Goal: Information Seeking & Learning: Learn about a topic

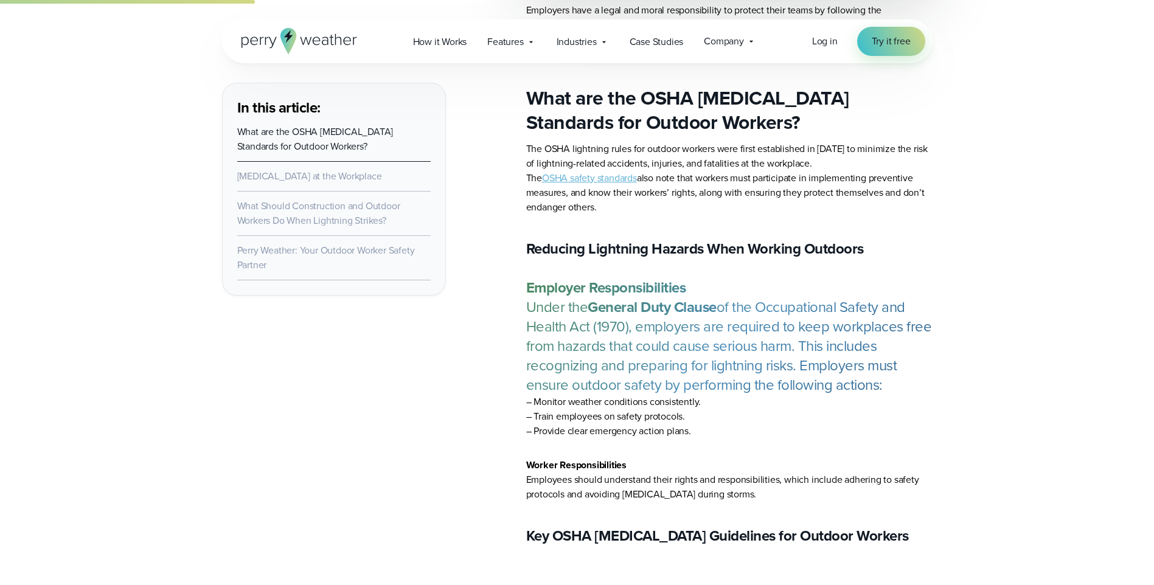
scroll to position [1232, 0]
click at [610, 181] on link "OSHA safety standards" at bounding box center [589, 177] width 95 height 14
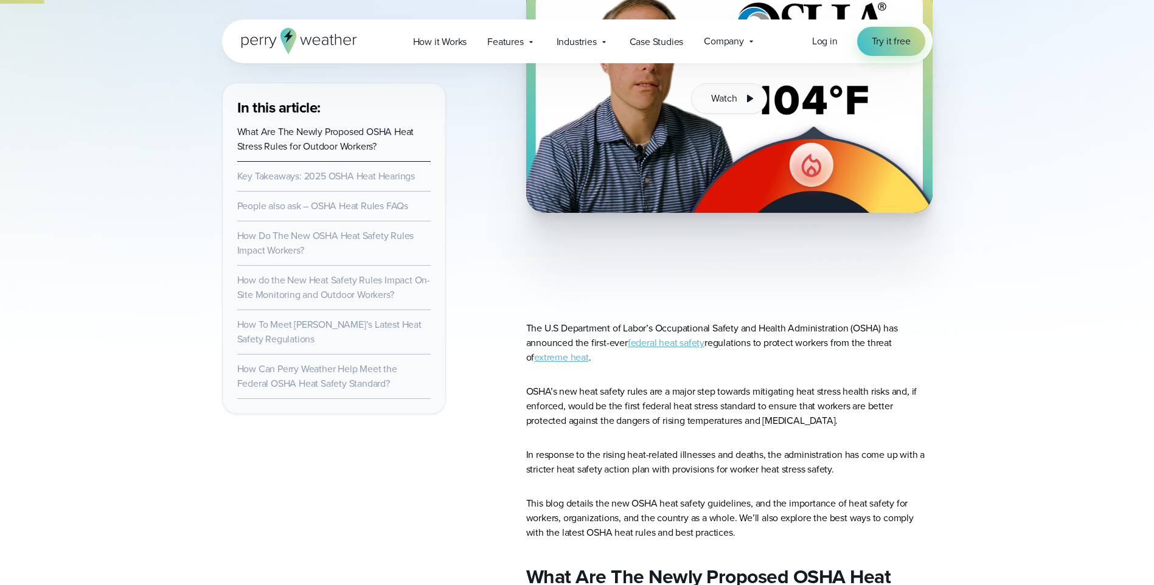
scroll to position [475, 0]
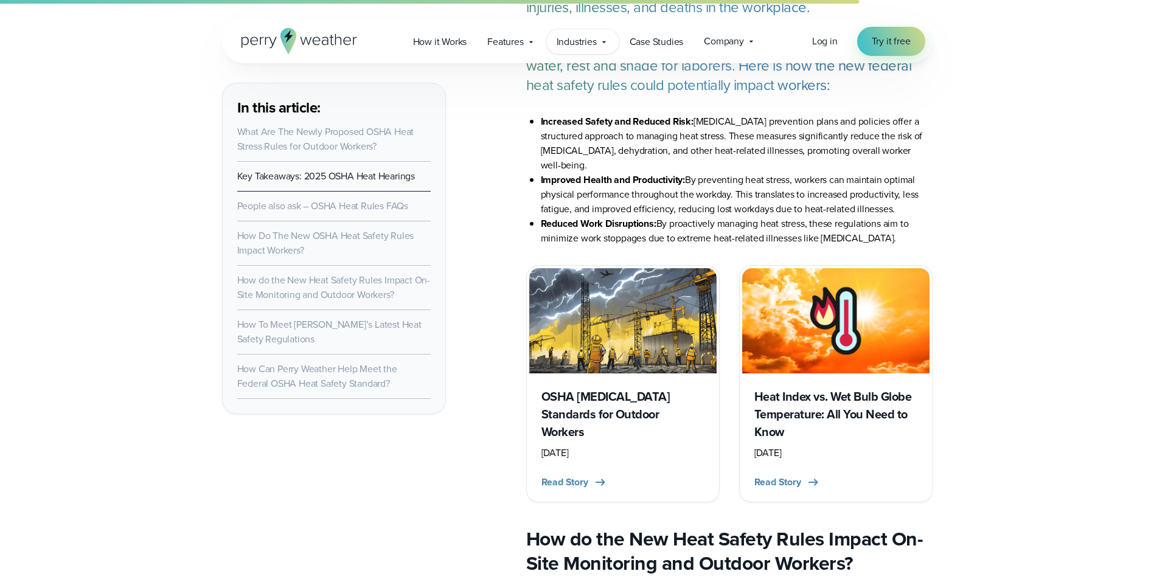
click at [585, 42] on span "Industries" at bounding box center [577, 42] width 40 height 15
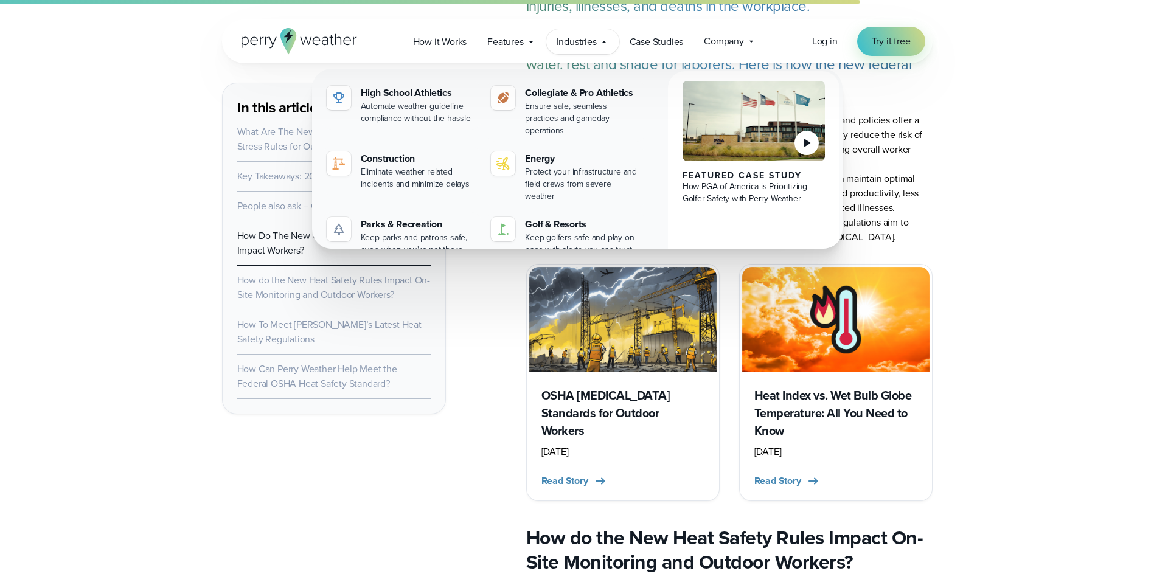
scroll to position [4378, 0]
click at [517, 43] on span "Features" at bounding box center [505, 42] width 36 height 15
